Goal: Task Accomplishment & Management: Complete application form

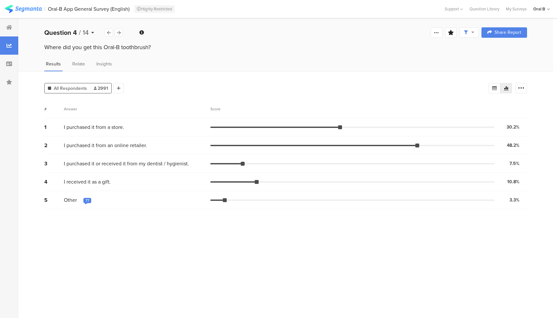
click at [91, 33] on div "Question 4 / 14" at bounding box center [74, 33] width 60 height 10
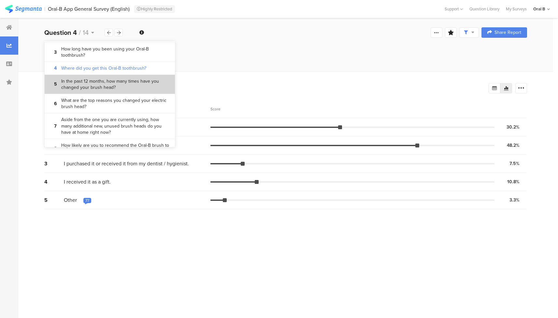
scroll to position [40, 0]
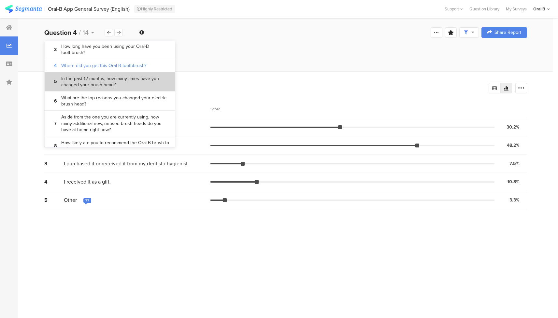
click at [113, 77] on bdi "In the past 12 months, how many times have you changed your brush head?" at bounding box center [115, 82] width 109 height 13
